Goal: Information Seeking & Learning: Learn about a topic

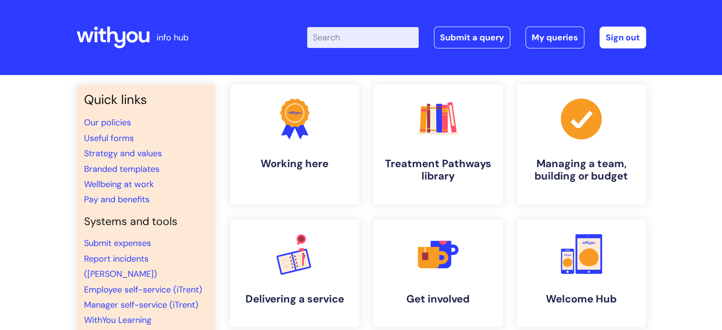
click at [359, 40] on input "Enter your search term here..." at bounding box center [363, 37] width 112 height 21
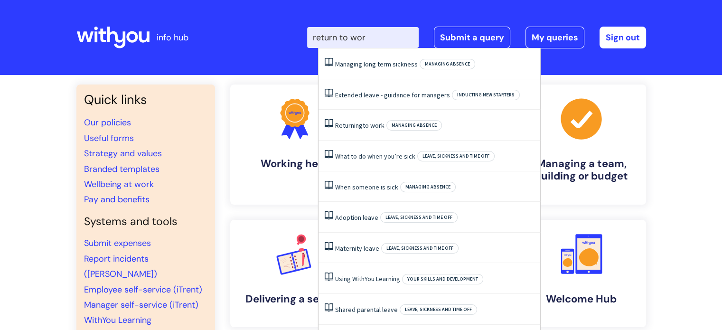
type input "return to work"
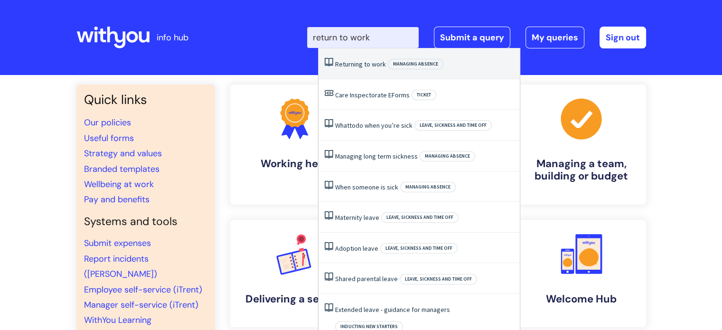
click at [357, 65] on span "Returning" at bounding box center [349, 64] width 28 height 9
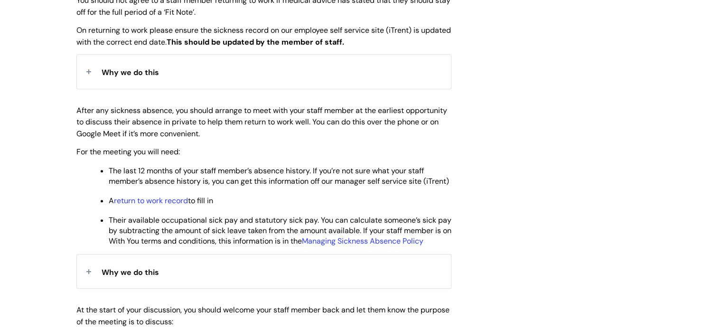
scroll to position [405, 0]
click at [156, 205] on link "return to work record" at bounding box center [151, 200] width 74 height 10
